Goal: Information Seeking & Learning: Learn about a topic

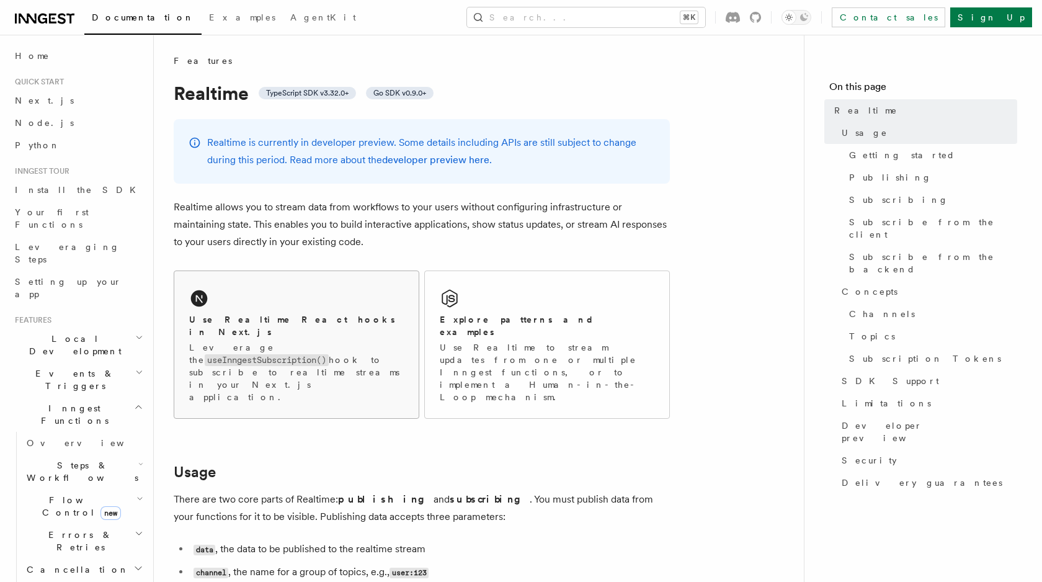
click at [317, 306] on div "Use Realtime React hooks in Next.js Leverage the useInngestSubscription() hook …" at bounding box center [296, 344] width 244 height 147
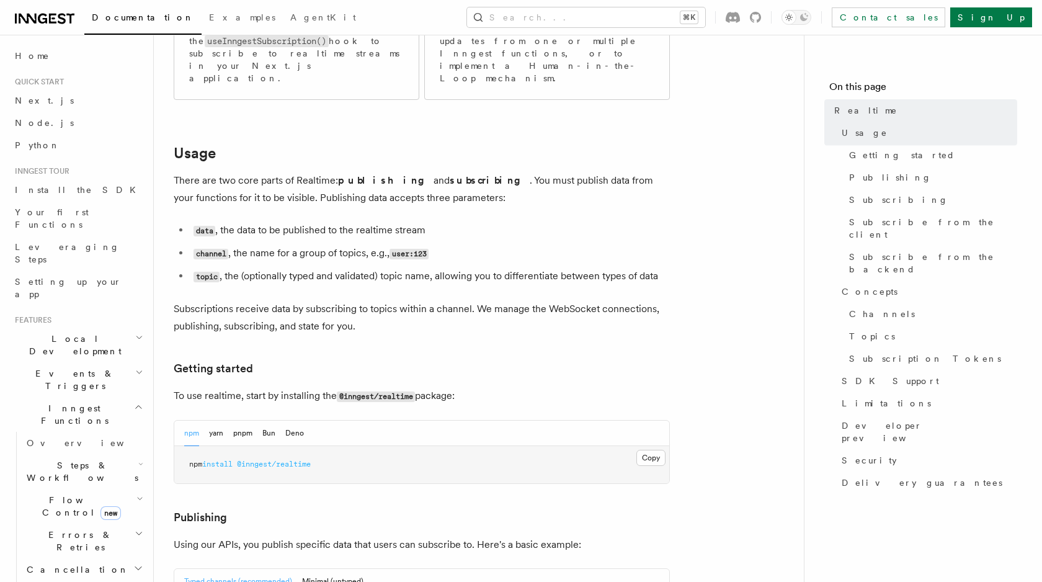
scroll to position [481, 0]
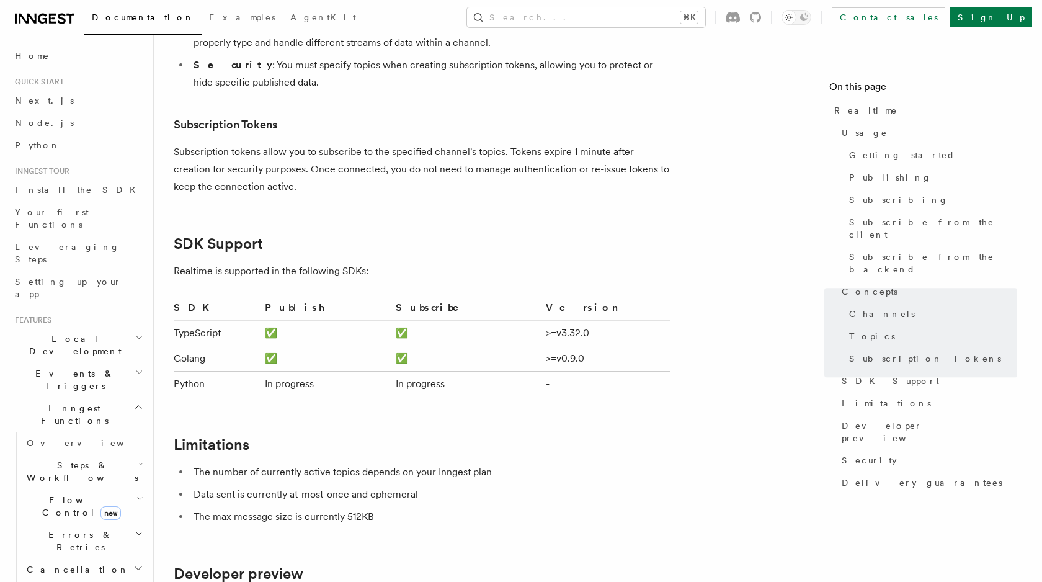
scroll to position [3596, 0]
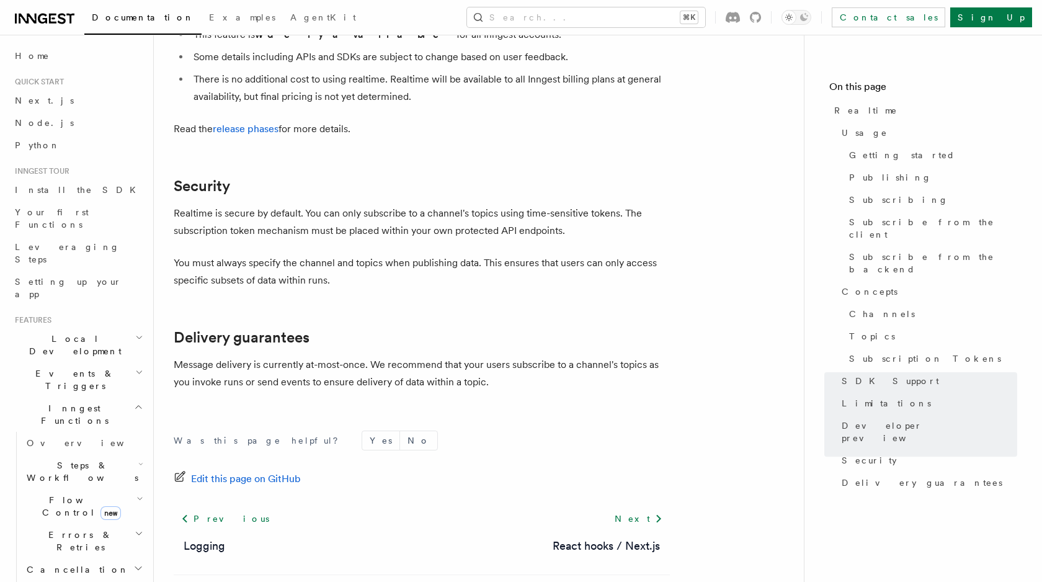
scroll to position [4141, 0]
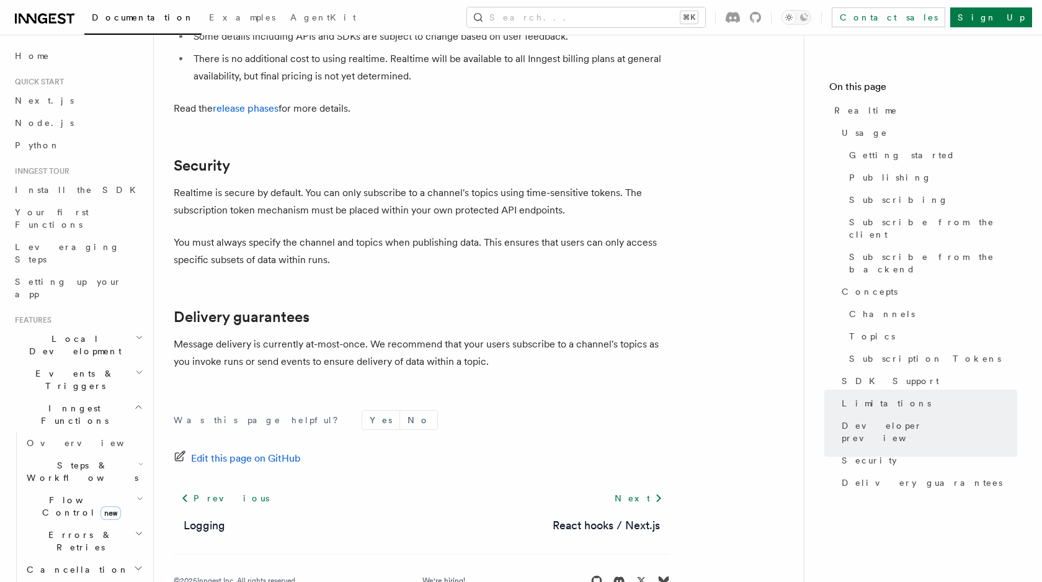
click at [481, 184] on p "Realtime is secure by default. You can only subscribe to a channel's topics usi…" at bounding box center [422, 201] width 496 height 35
click at [303, 335] on p "Message delivery is currently at-most-once. We recommend that your users subscr…" at bounding box center [422, 352] width 496 height 35
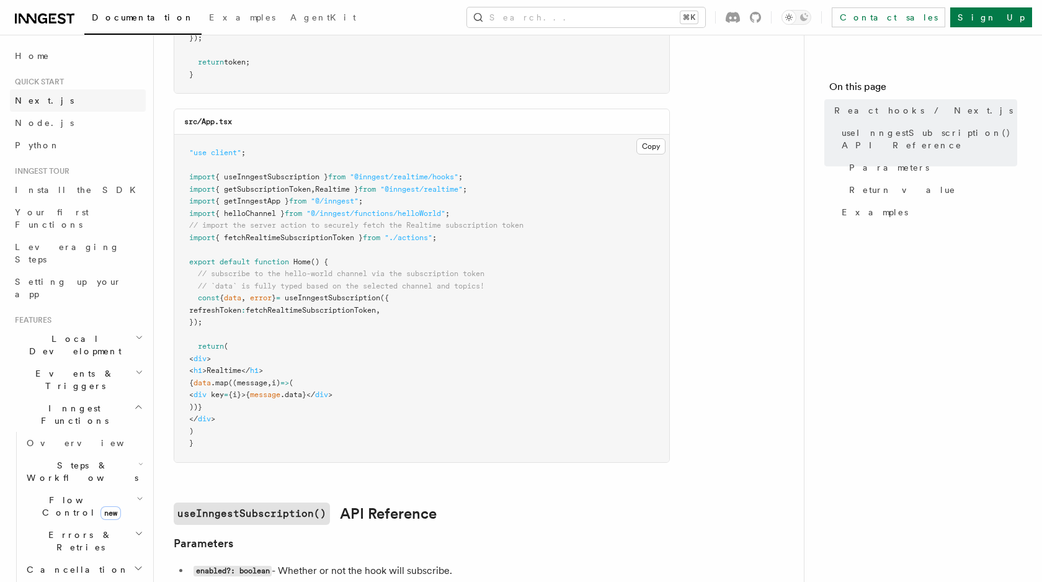
click at [52, 107] on link "Next.js" at bounding box center [78, 100] width 136 height 22
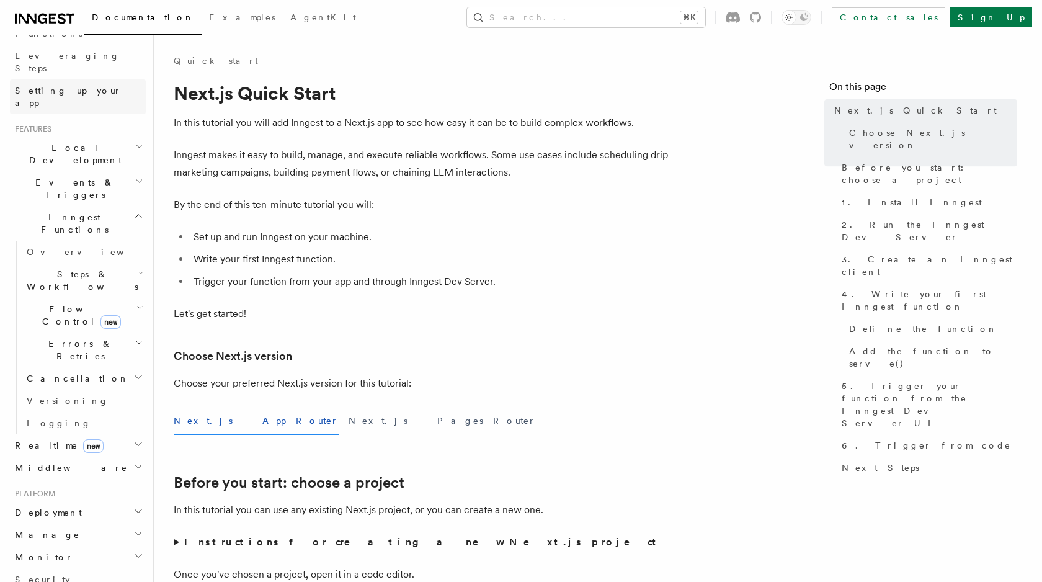
scroll to position [287, 0]
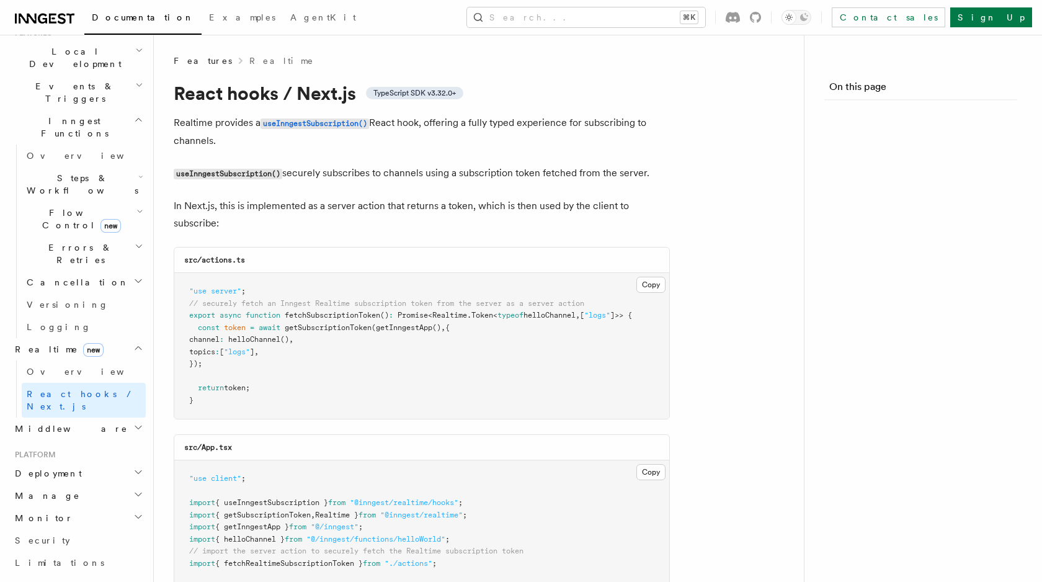
scroll to position [325, 0]
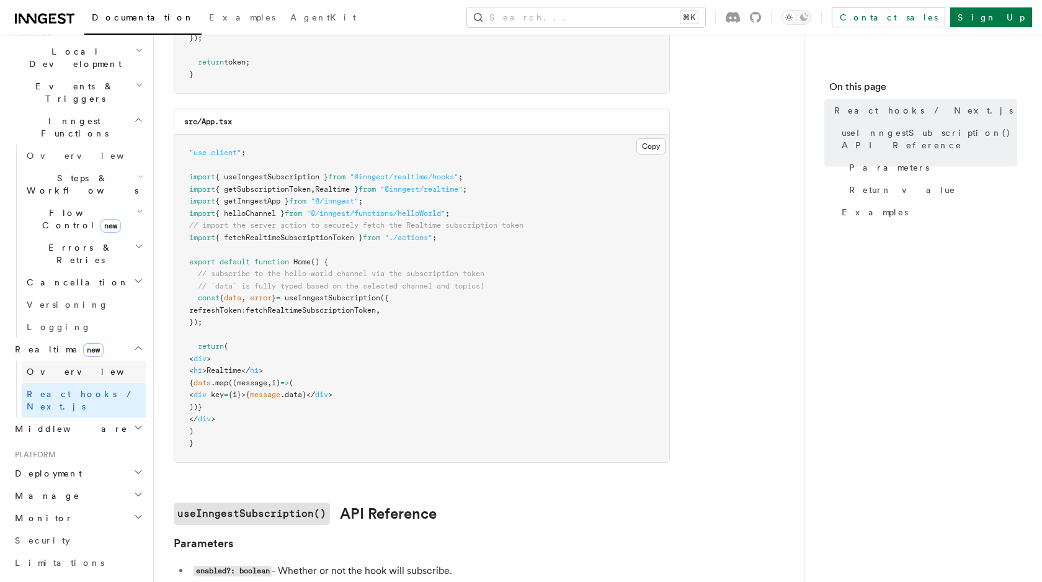
click at [74, 360] on link "Overview" at bounding box center [84, 371] width 124 height 22
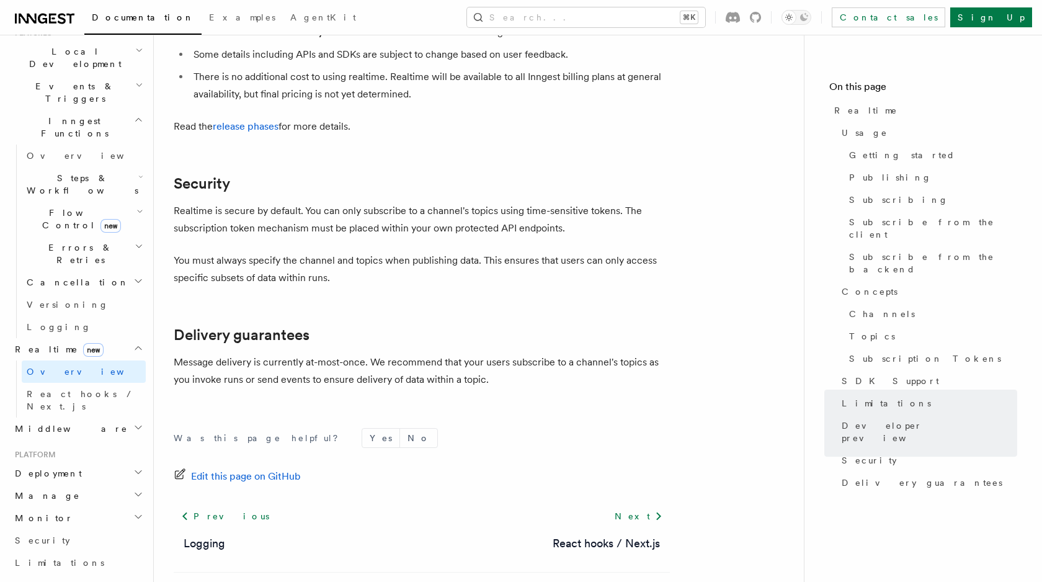
scroll to position [4125, 0]
click at [290, 18] on span "AgentKit" at bounding box center [323, 17] width 66 height 10
